Goal: Task Accomplishment & Management: Complete application form

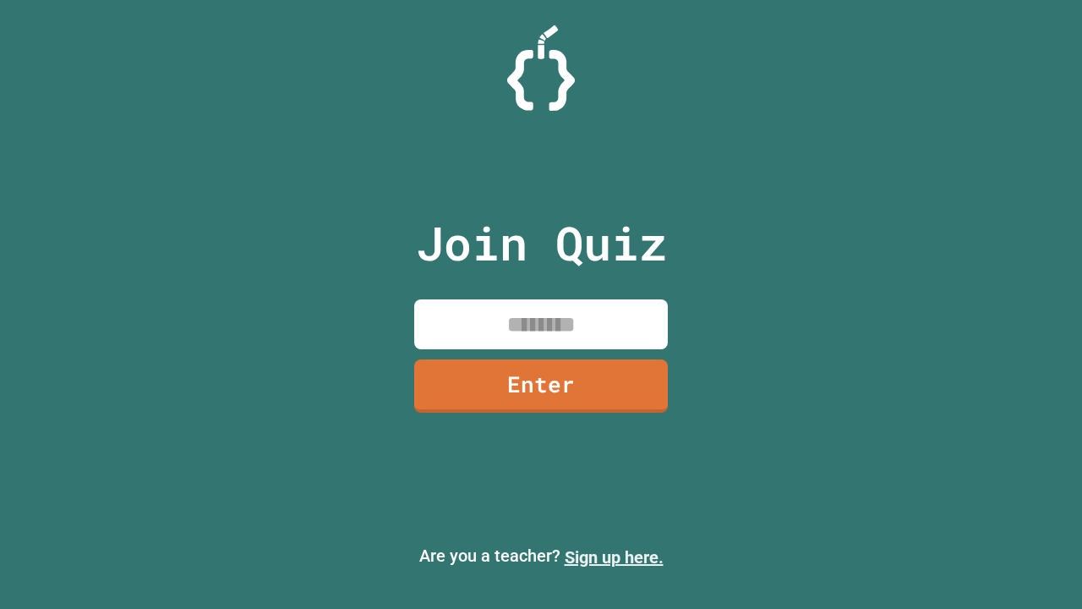
click at [614, 557] on link "Sign up here." at bounding box center [614, 557] width 99 height 20
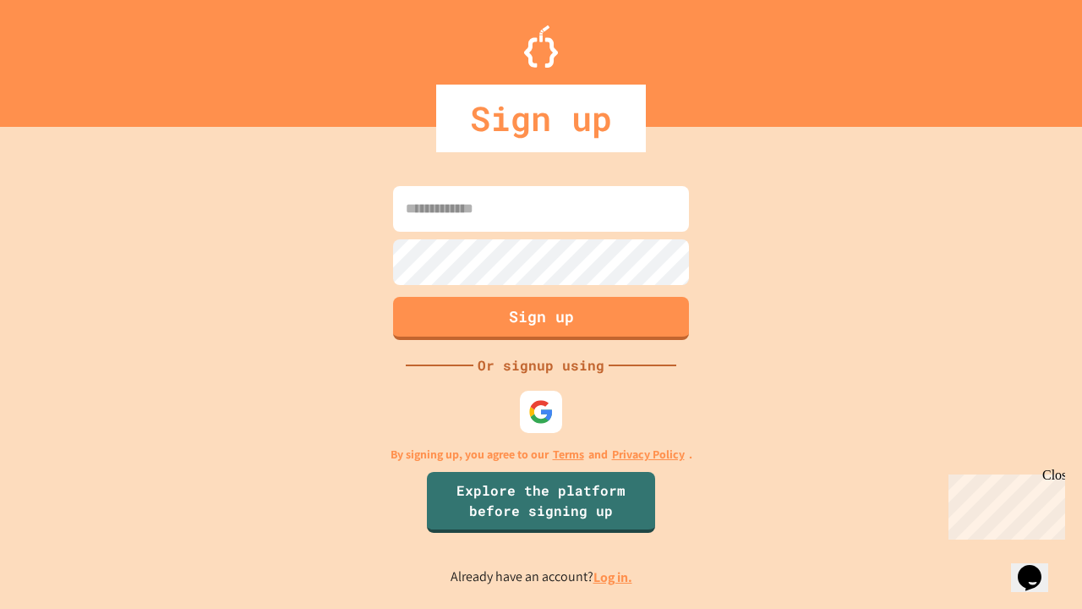
click at [614, 577] on link "Log in." at bounding box center [613, 577] width 39 height 18
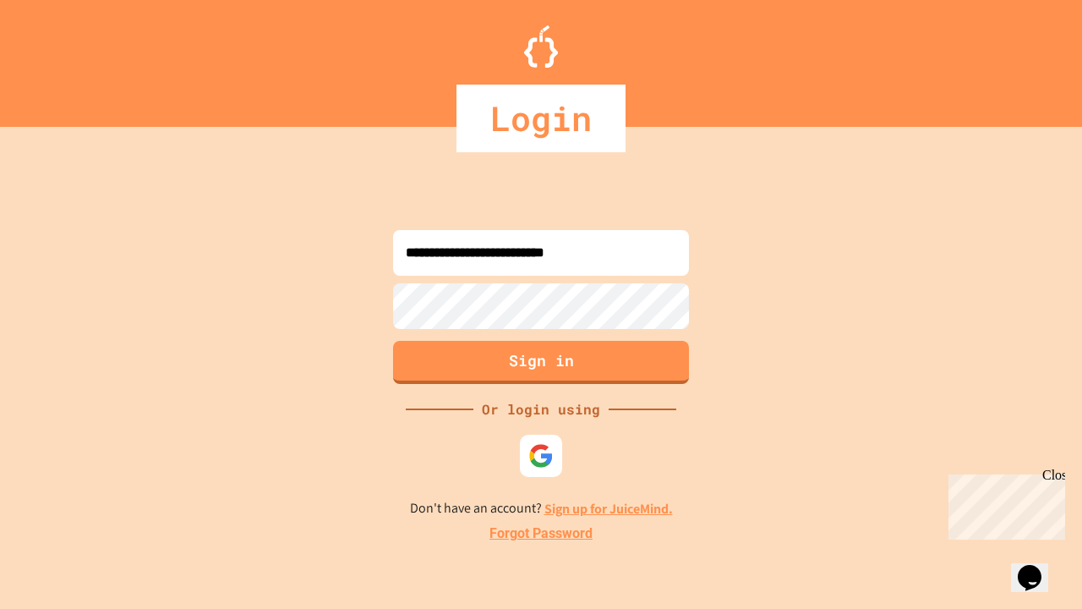
type input "**********"
